Goal: Navigation & Orientation: Find specific page/section

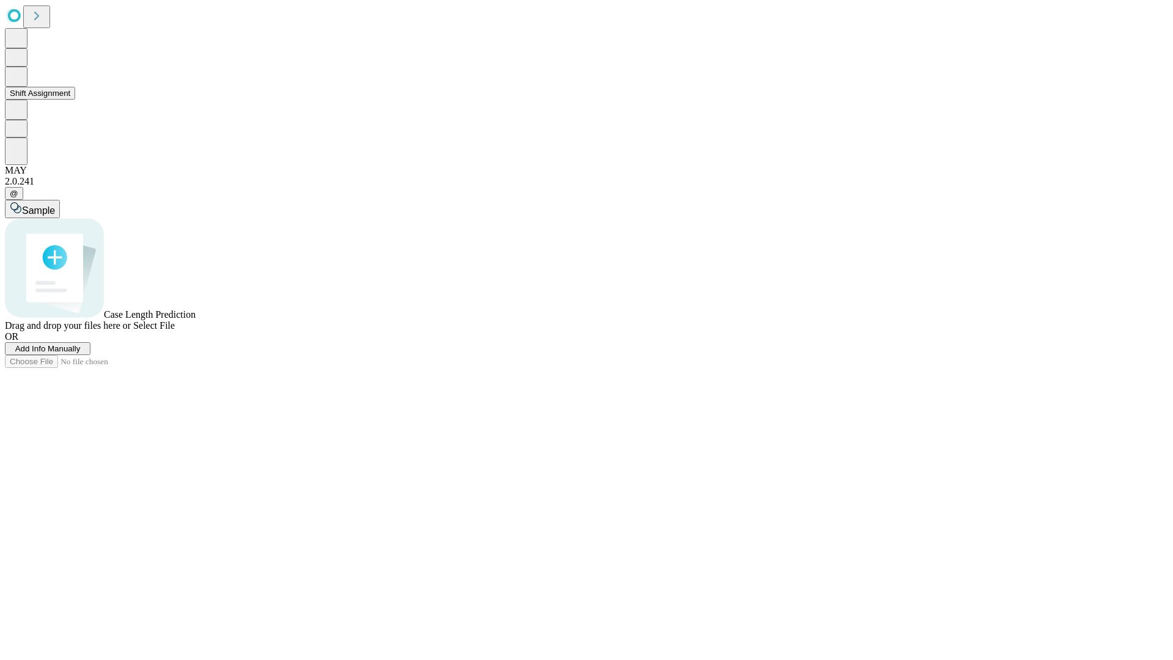
click at [75, 100] on button "Shift Assignment" at bounding box center [40, 93] width 70 height 13
